Goal: Navigation & Orientation: Find specific page/section

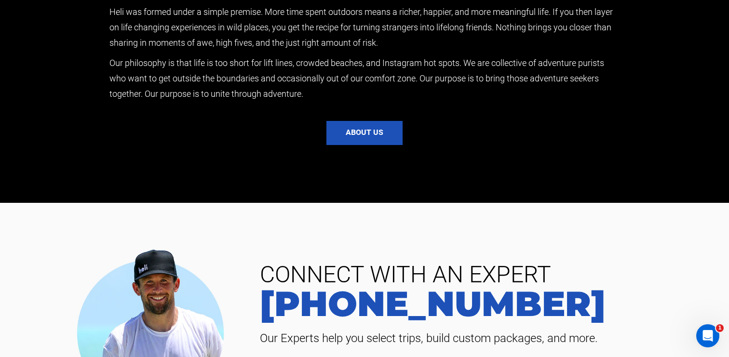
scroll to position [2120, 0]
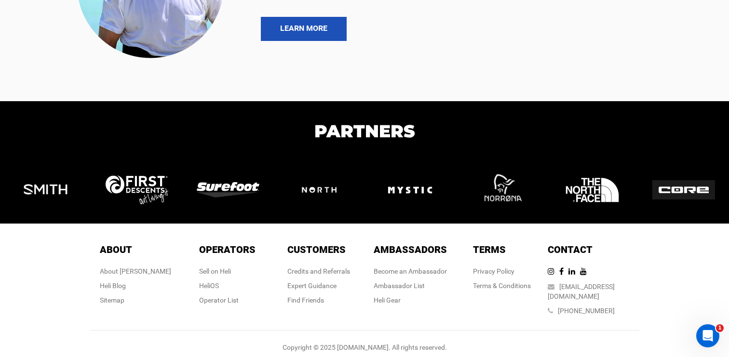
click at [437, 293] on div "Become an Ambassador Ambassador List [PERSON_NAME]" at bounding box center [410, 286] width 73 height 39
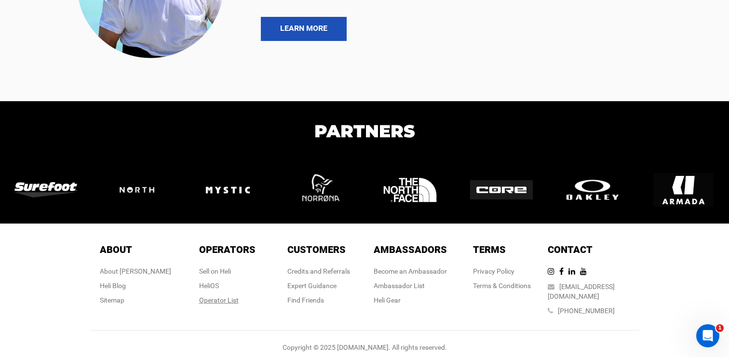
click at [206, 300] on div "Operator List" at bounding box center [227, 301] width 56 height 10
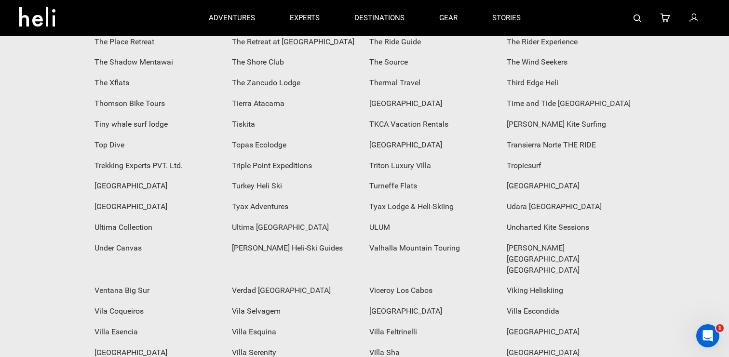
scroll to position [3524, 0]
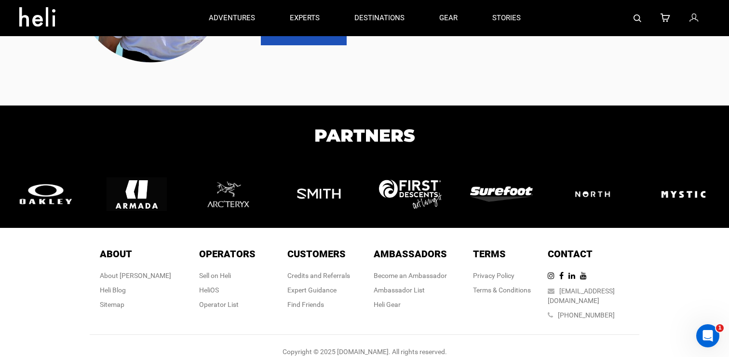
scroll to position [2120, 0]
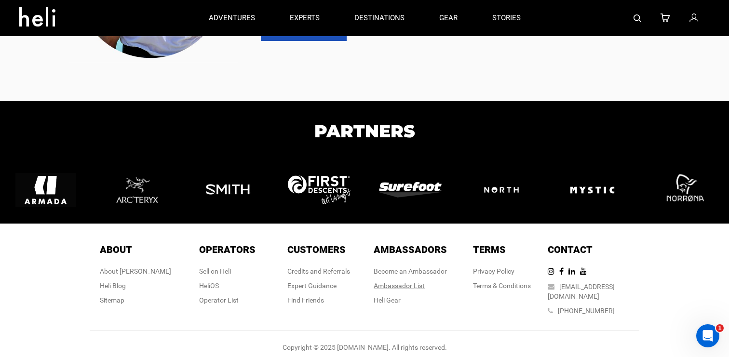
click at [377, 286] on div "Ambassador List" at bounding box center [410, 286] width 73 height 10
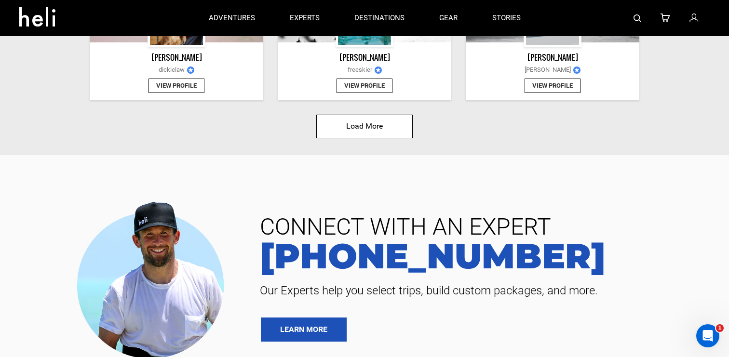
scroll to position [1212, 0]
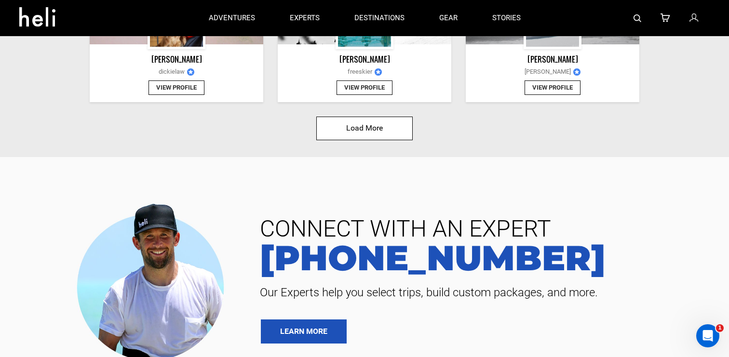
click at [373, 128] on button "Load More" at bounding box center [364, 129] width 96 height 24
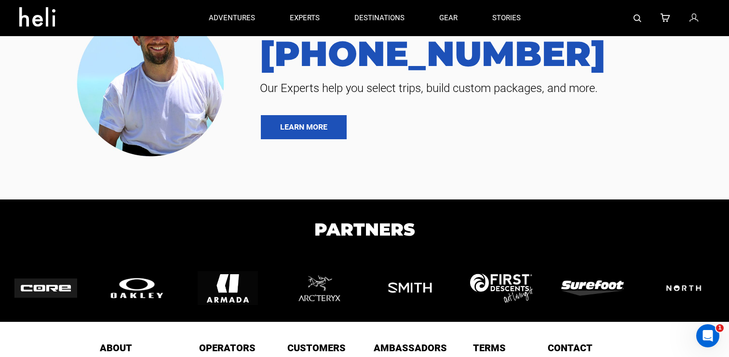
scroll to position [2450, 0]
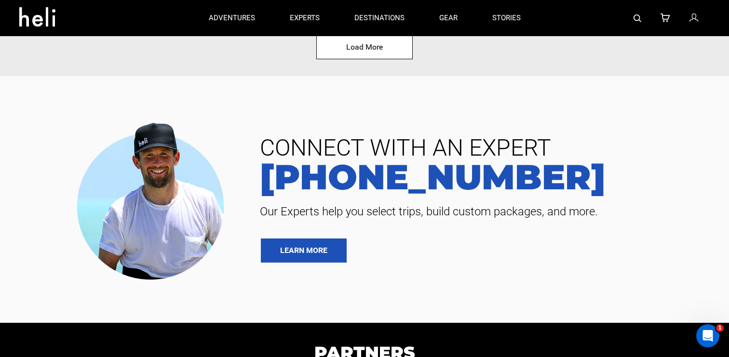
click at [352, 49] on button "Load More" at bounding box center [364, 48] width 96 height 24
